Goal: Entertainment & Leisure: Consume media (video, audio)

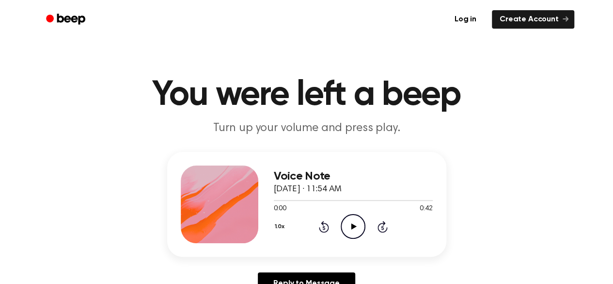
click at [354, 223] on icon "Play Audio" at bounding box center [353, 226] width 25 height 25
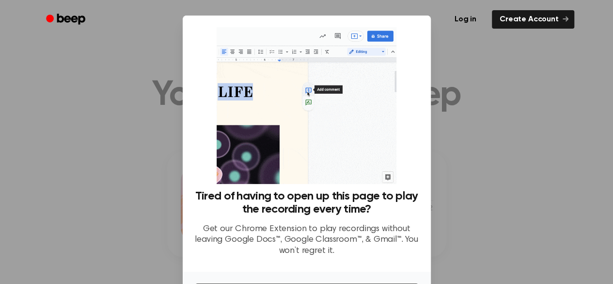
click at [412, 30] on ul "Log in Create Account" at bounding box center [338, 19] width 473 height 22
click at [414, 26] on ul "Log in Create Account" at bounding box center [338, 19] width 473 height 22
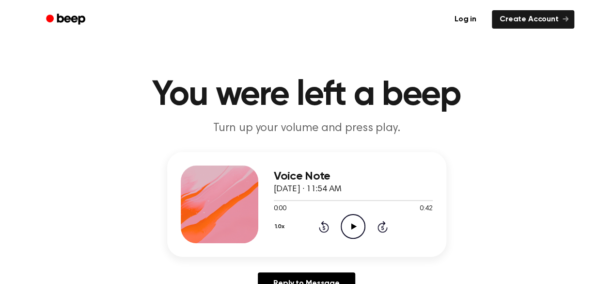
click at [353, 225] on icon at bounding box center [353, 226] width 5 height 6
